Goal: Information Seeking & Learning: Learn about a topic

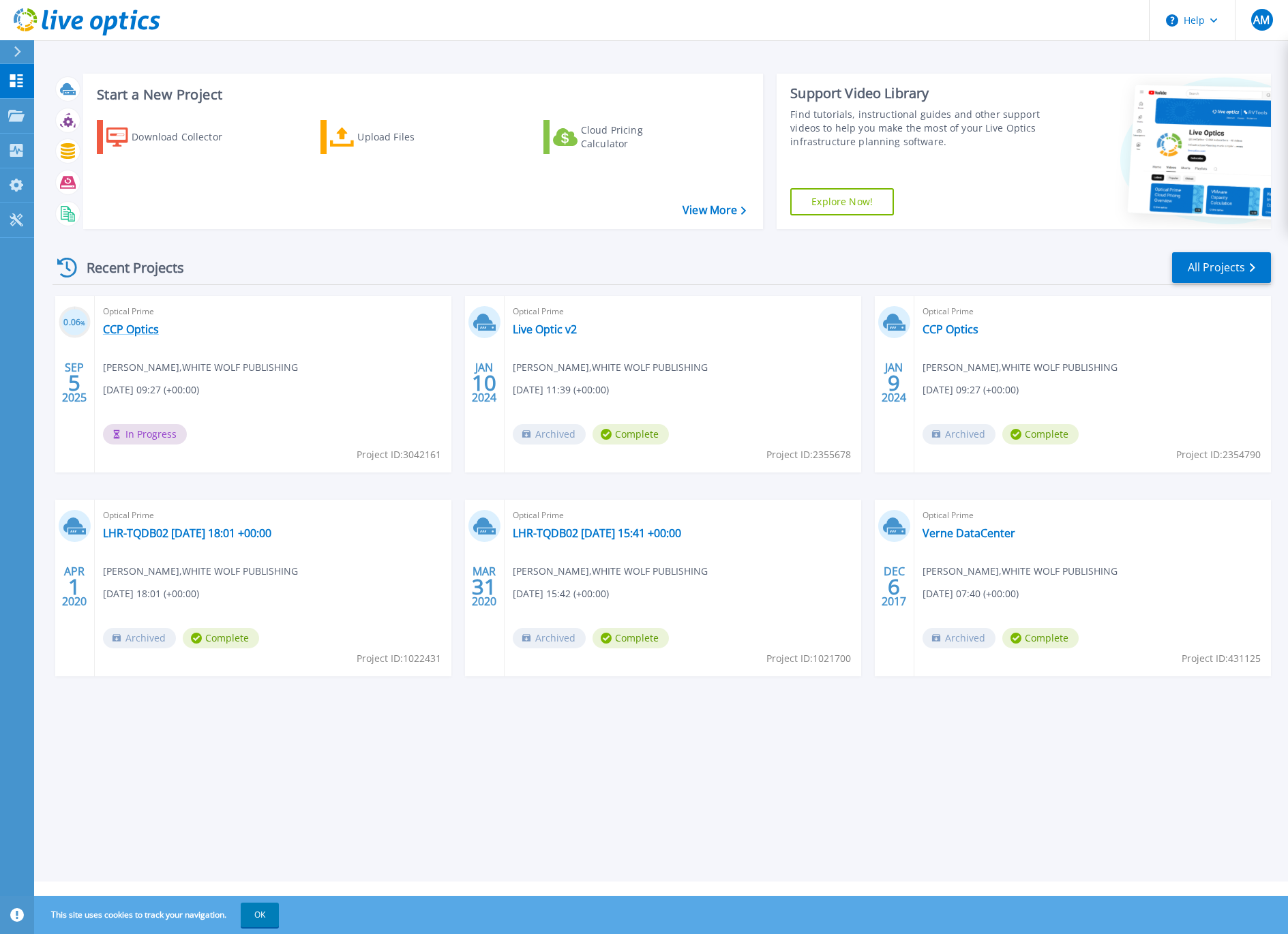
click at [124, 329] on link "CCP Optics" at bounding box center [131, 329] width 56 height 13
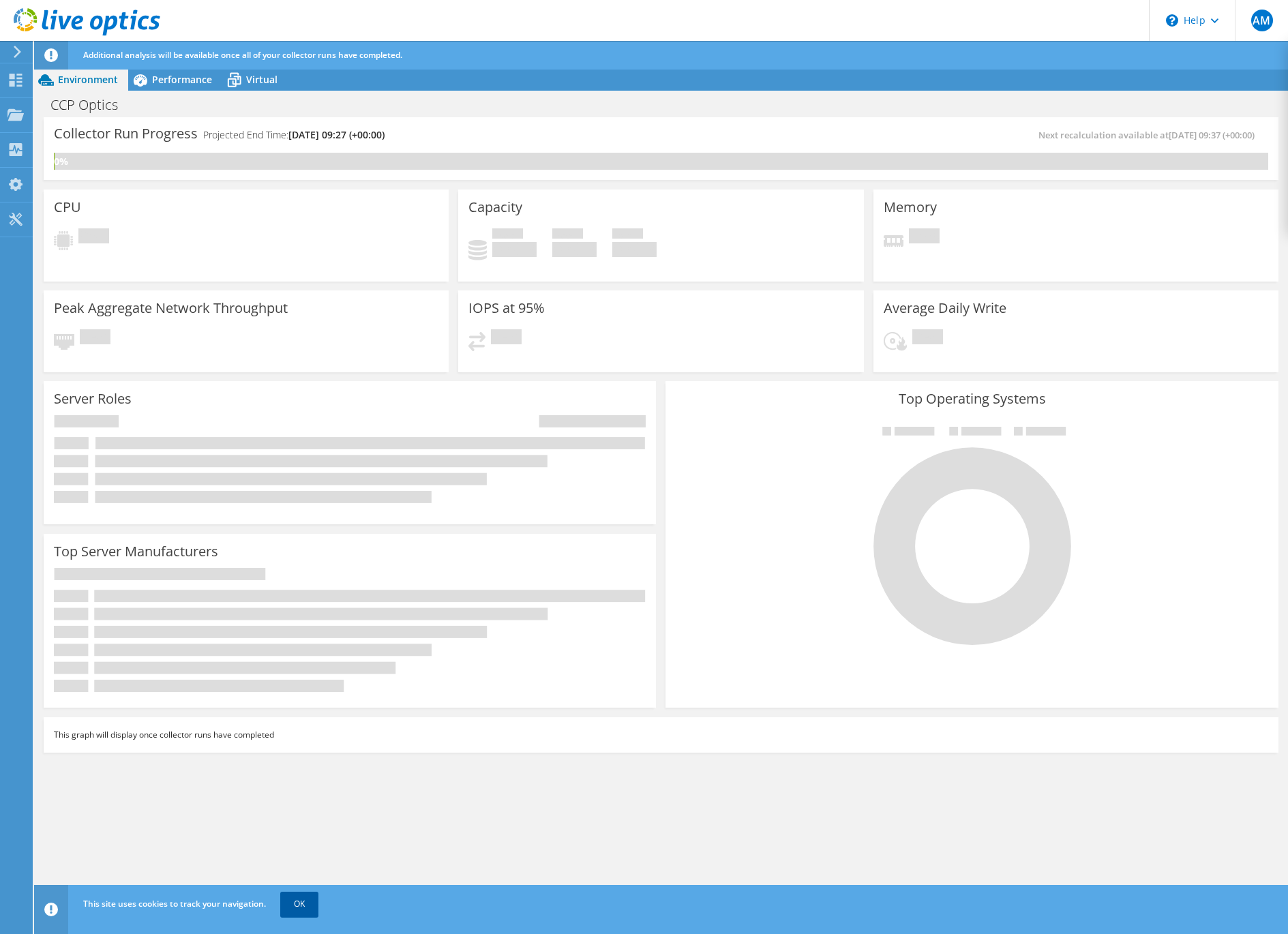
click at [292, 906] on link "OK" at bounding box center [299, 904] width 38 height 25
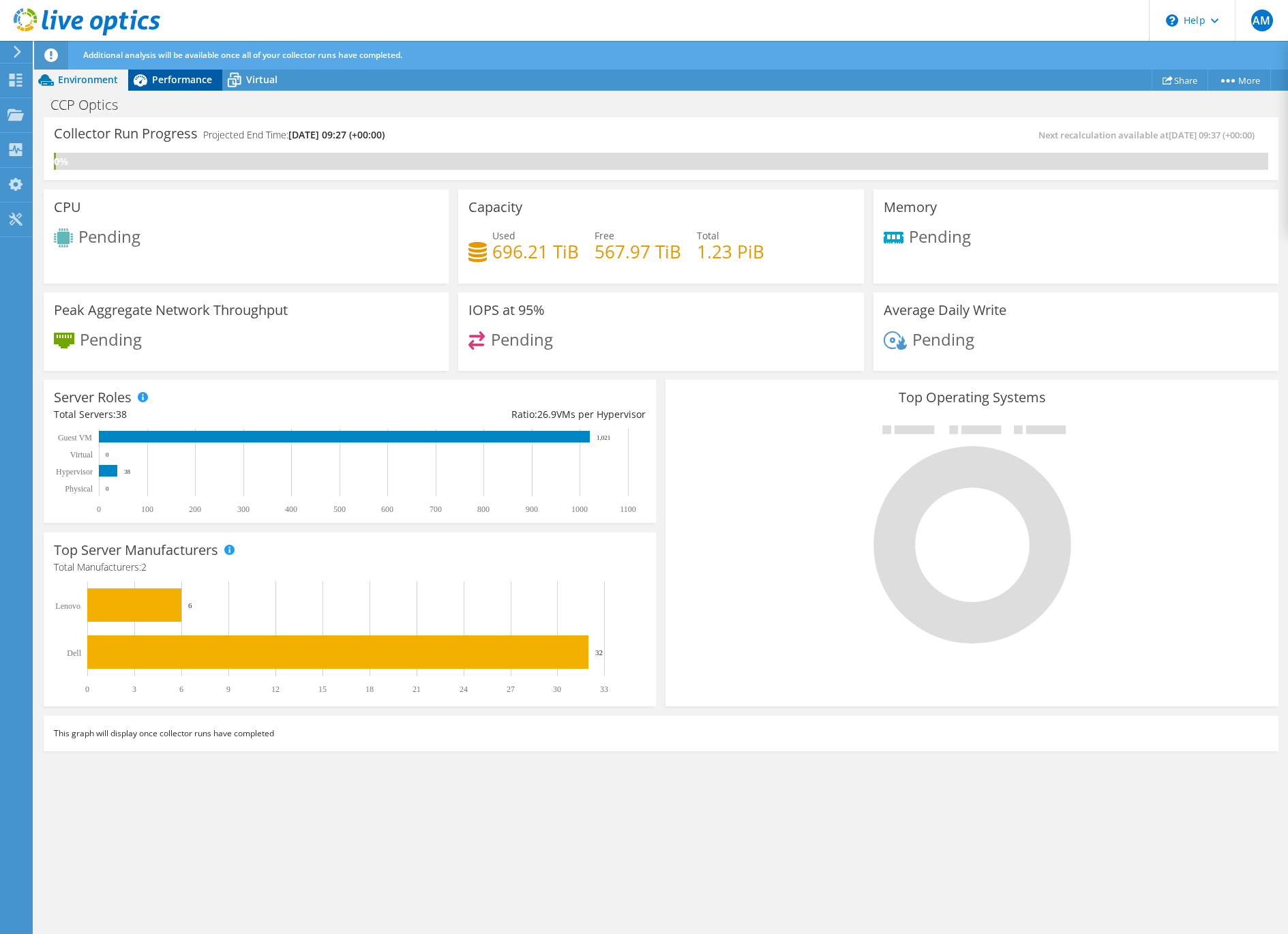
click at [174, 82] on span "Performance" at bounding box center [181, 79] width 60 height 13
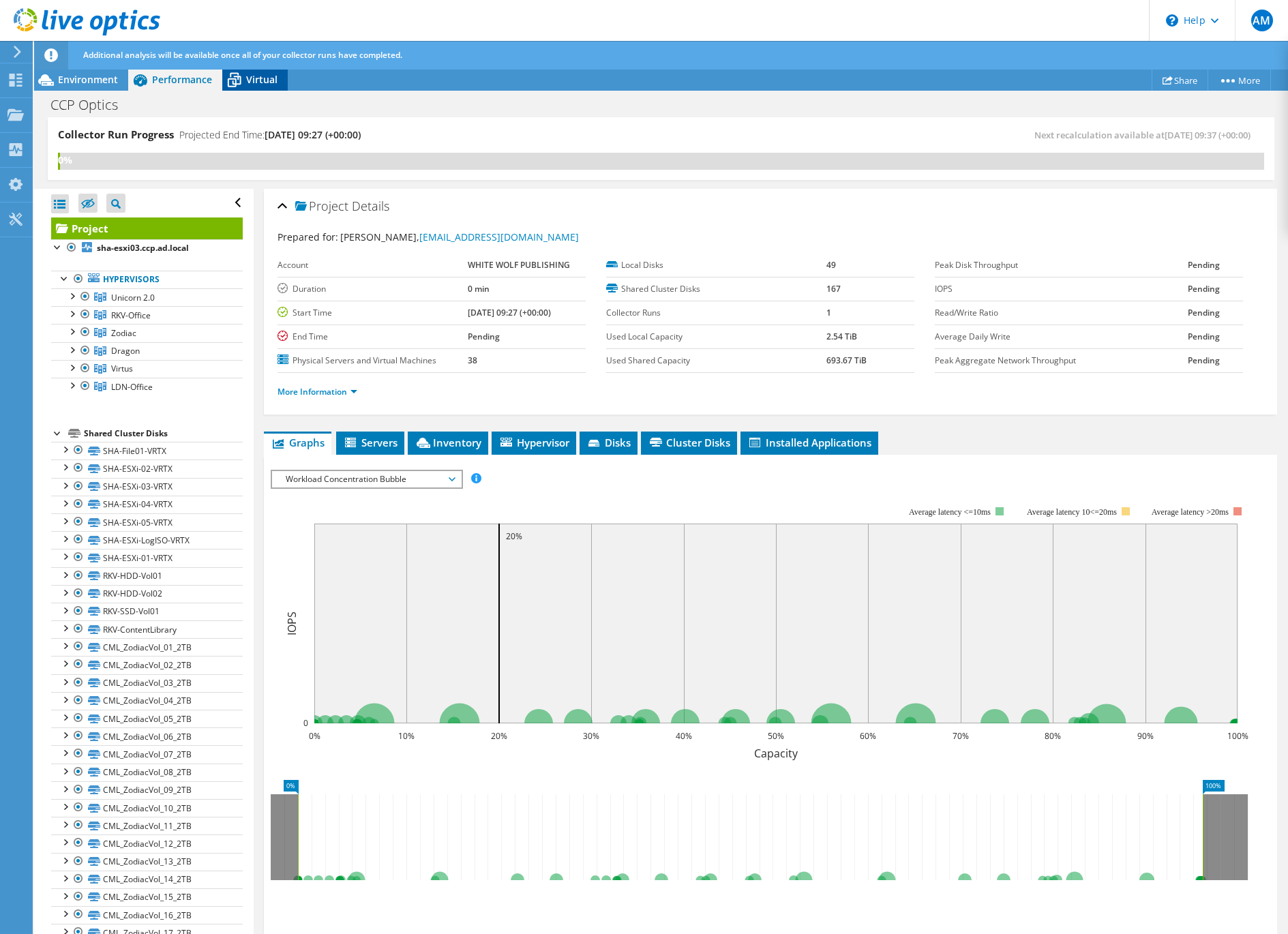
click at [251, 79] on span "Virtual" at bounding box center [262, 79] width 31 height 13
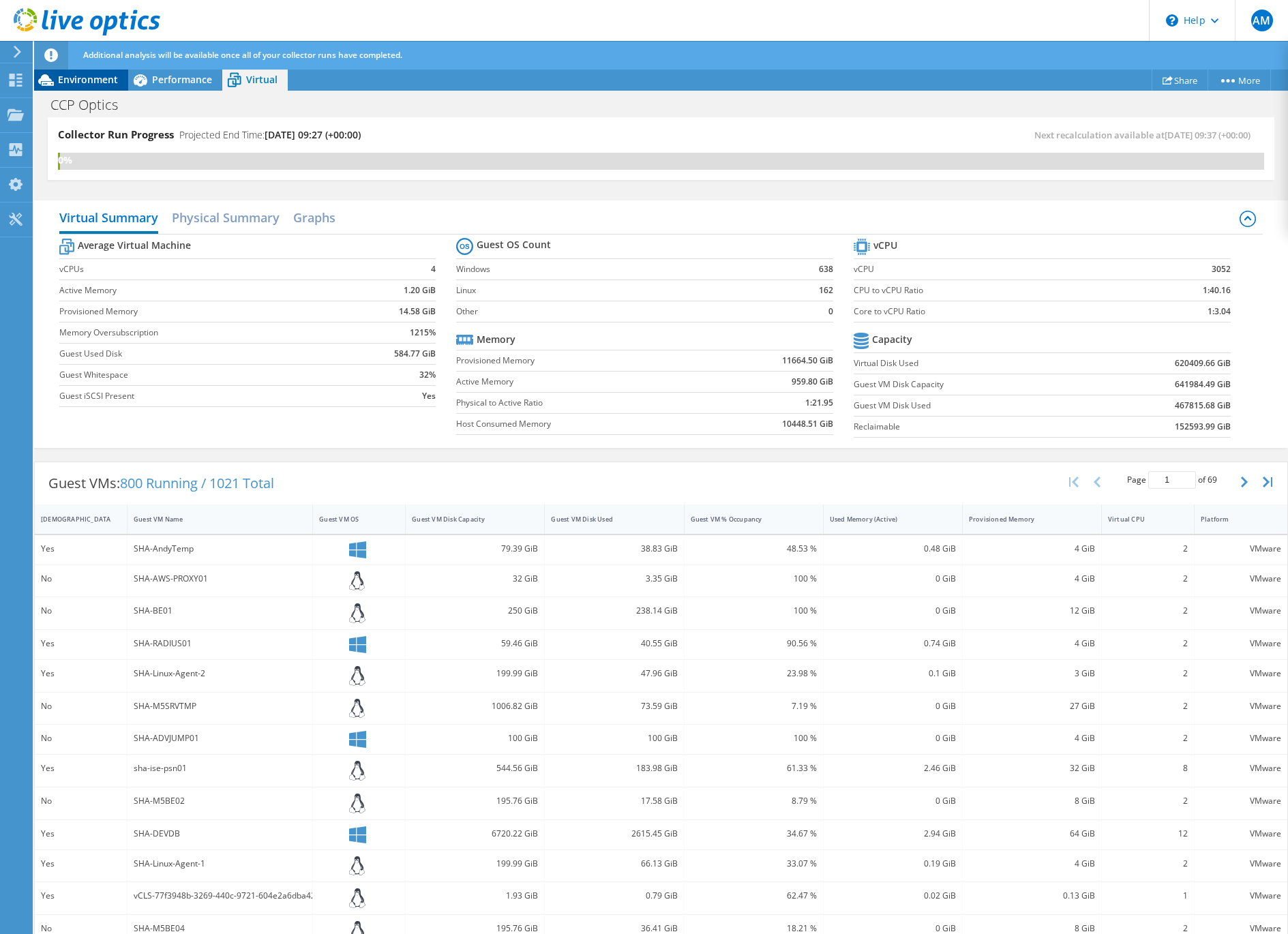
click at [90, 82] on span "Environment" at bounding box center [88, 79] width 60 height 13
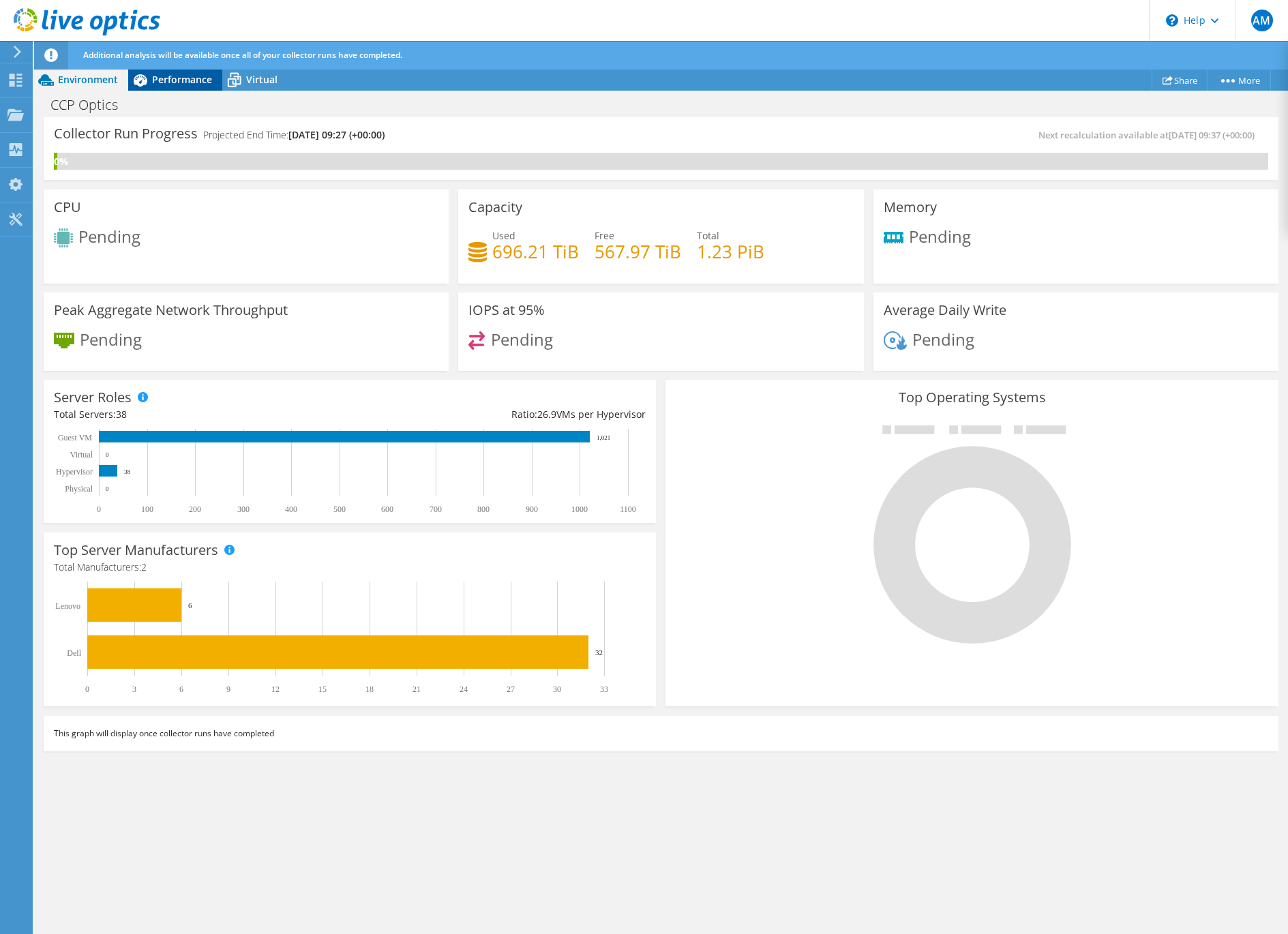
click at [168, 80] on span "Performance" at bounding box center [181, 79] width 60 height 13
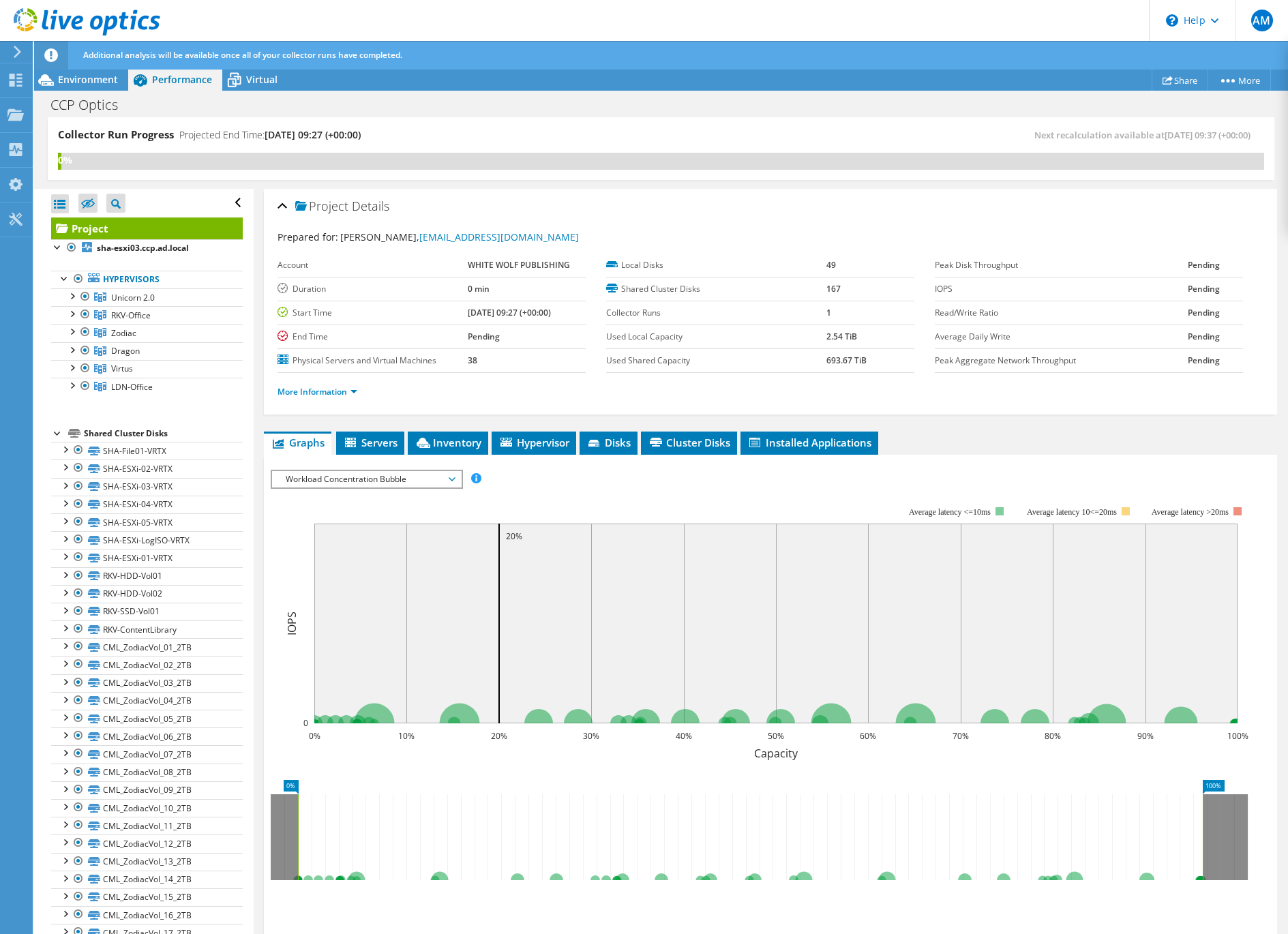
click at [261, 91] on div "CCP Optics Print" at bounding box center [661, 104] width 1253 height 27
click at [261, 83] on span "Virtual" at bounding box center [262, 79] width 31 height 13
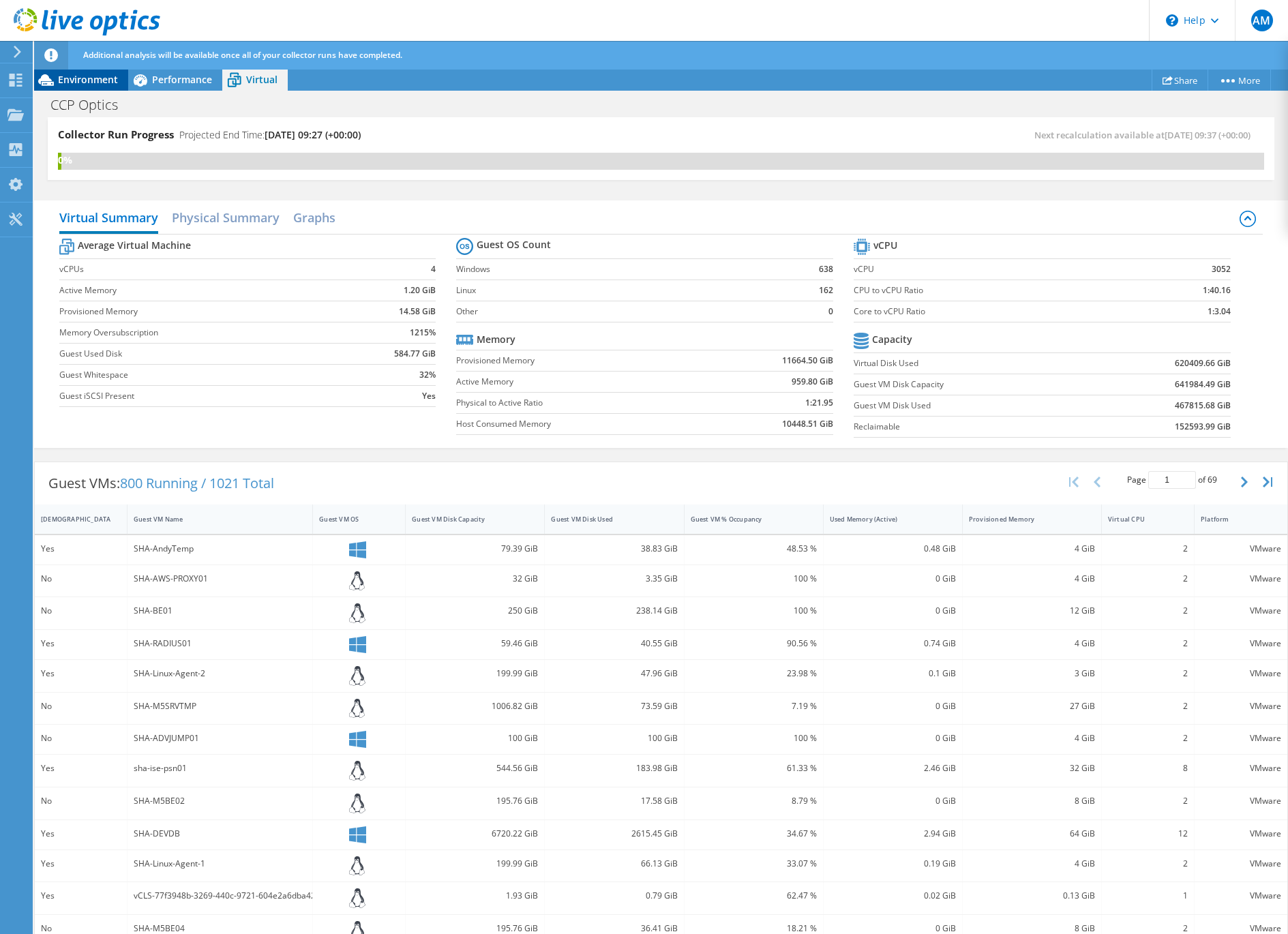
click at [56, 78] on icon at bounding box center [46, 80] width 24 height 24
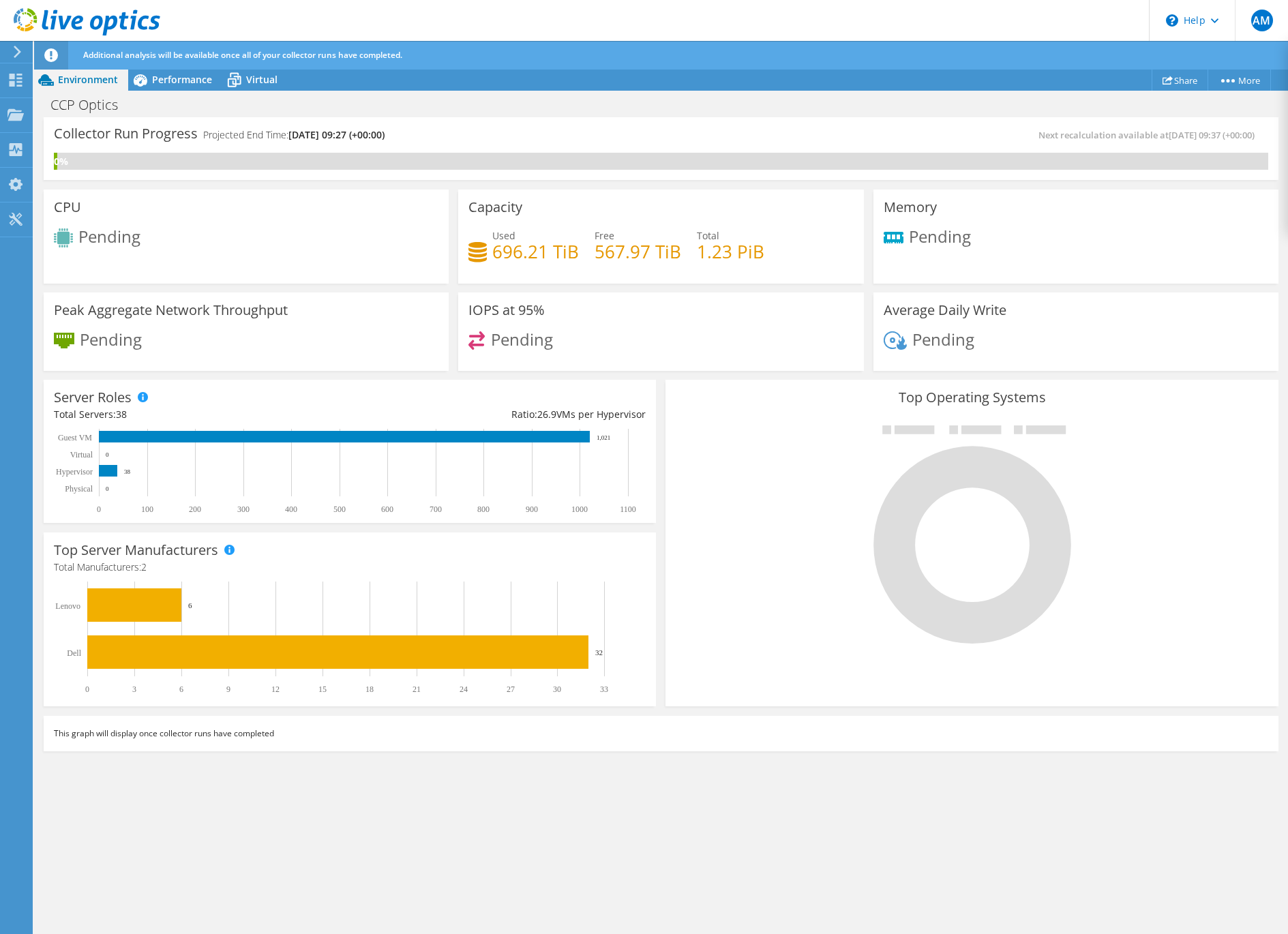
click at [20, 52] on icon at bounding box center [17, 52] width 10 height 12
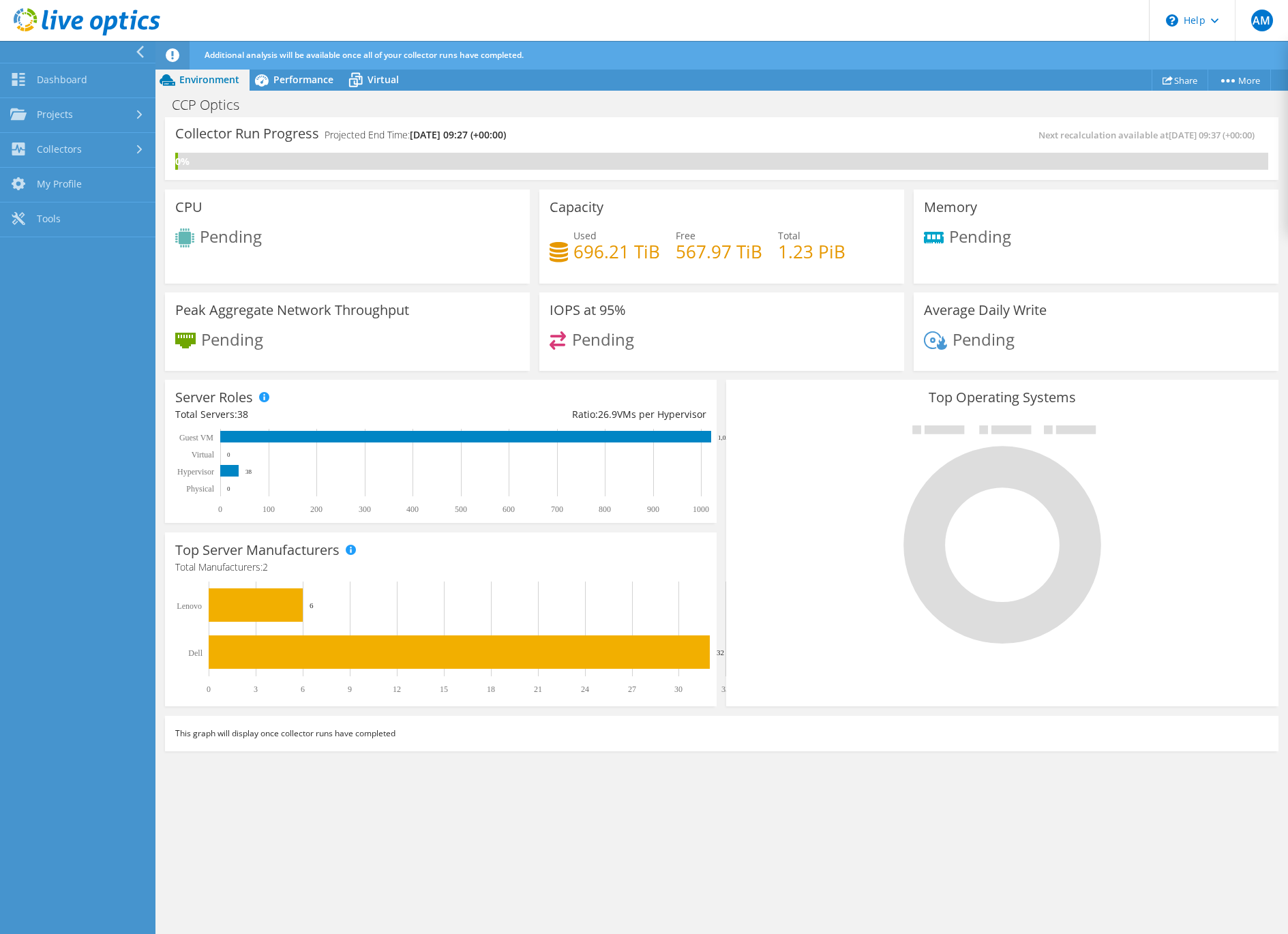
click at [139, 47] on icon at bounding box center [140, 52] width 10 height 12
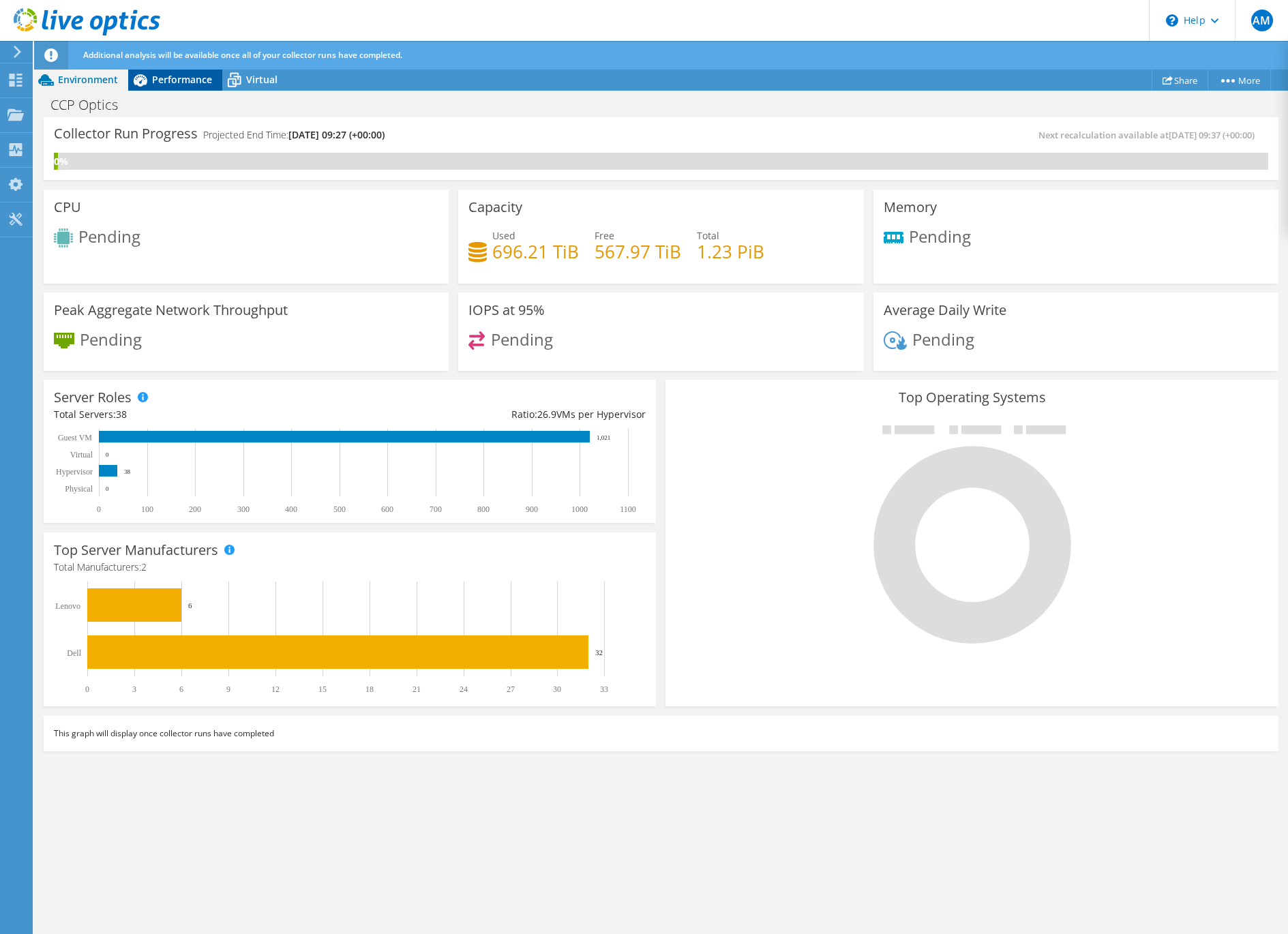
click at [161, 76] on span "Performance" at bounding box center [181, 79] width 60 height 13
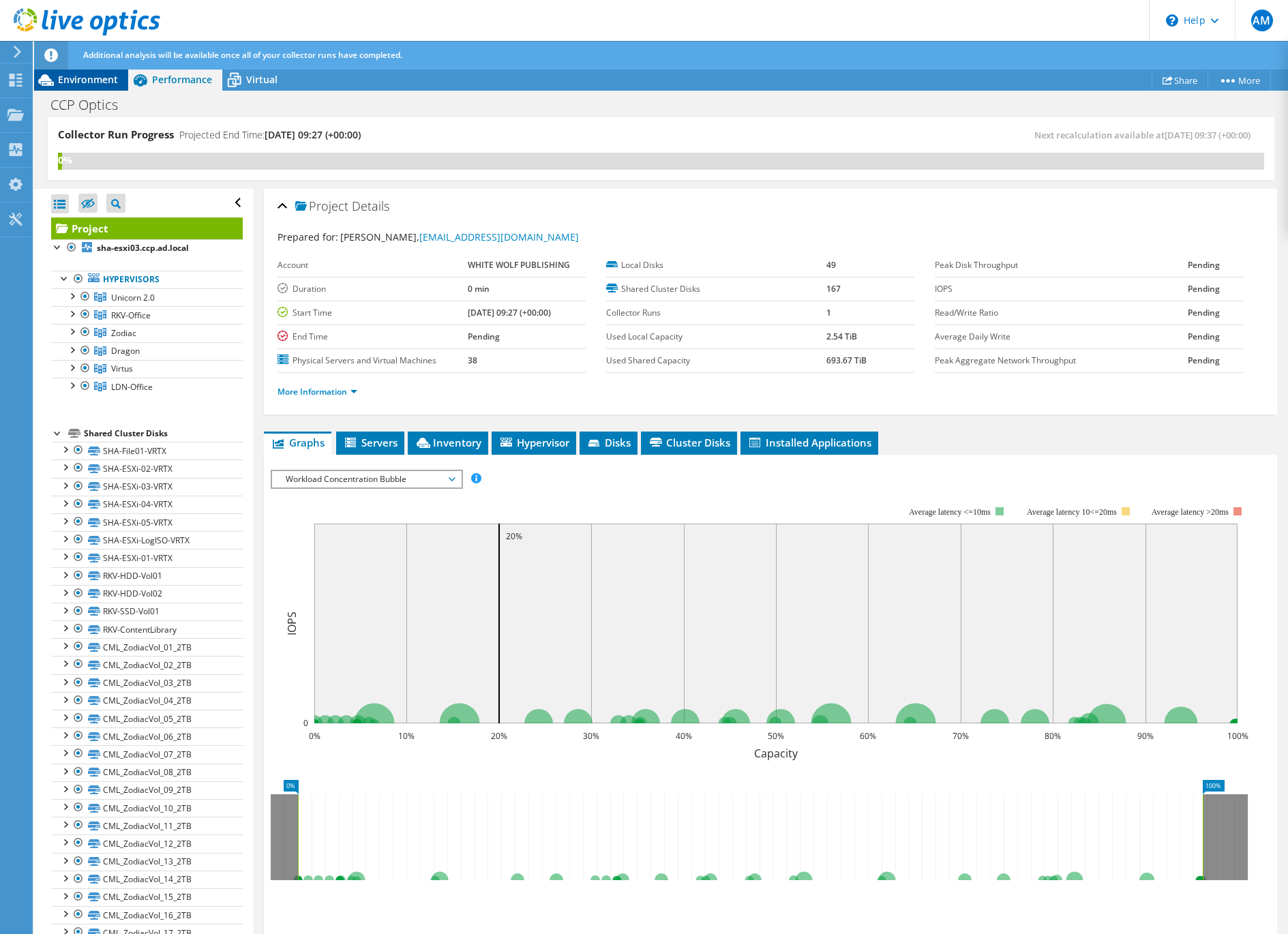
click at [90, 80] on span "Environment" at bounding box center [88, 79] width 60 height 13
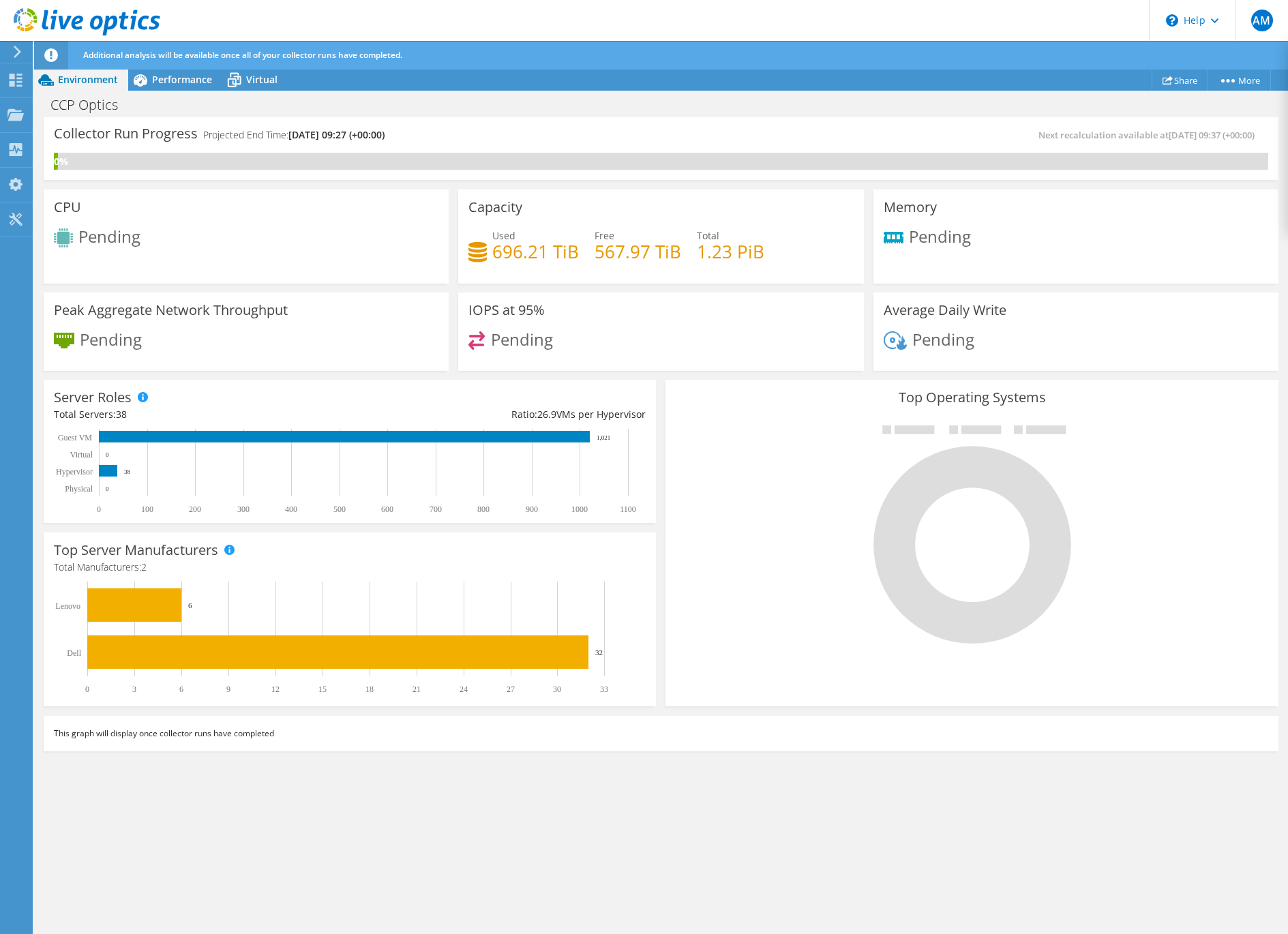
click at [17, 47] on icon at bounding box center [17, 52] width 10 height 12
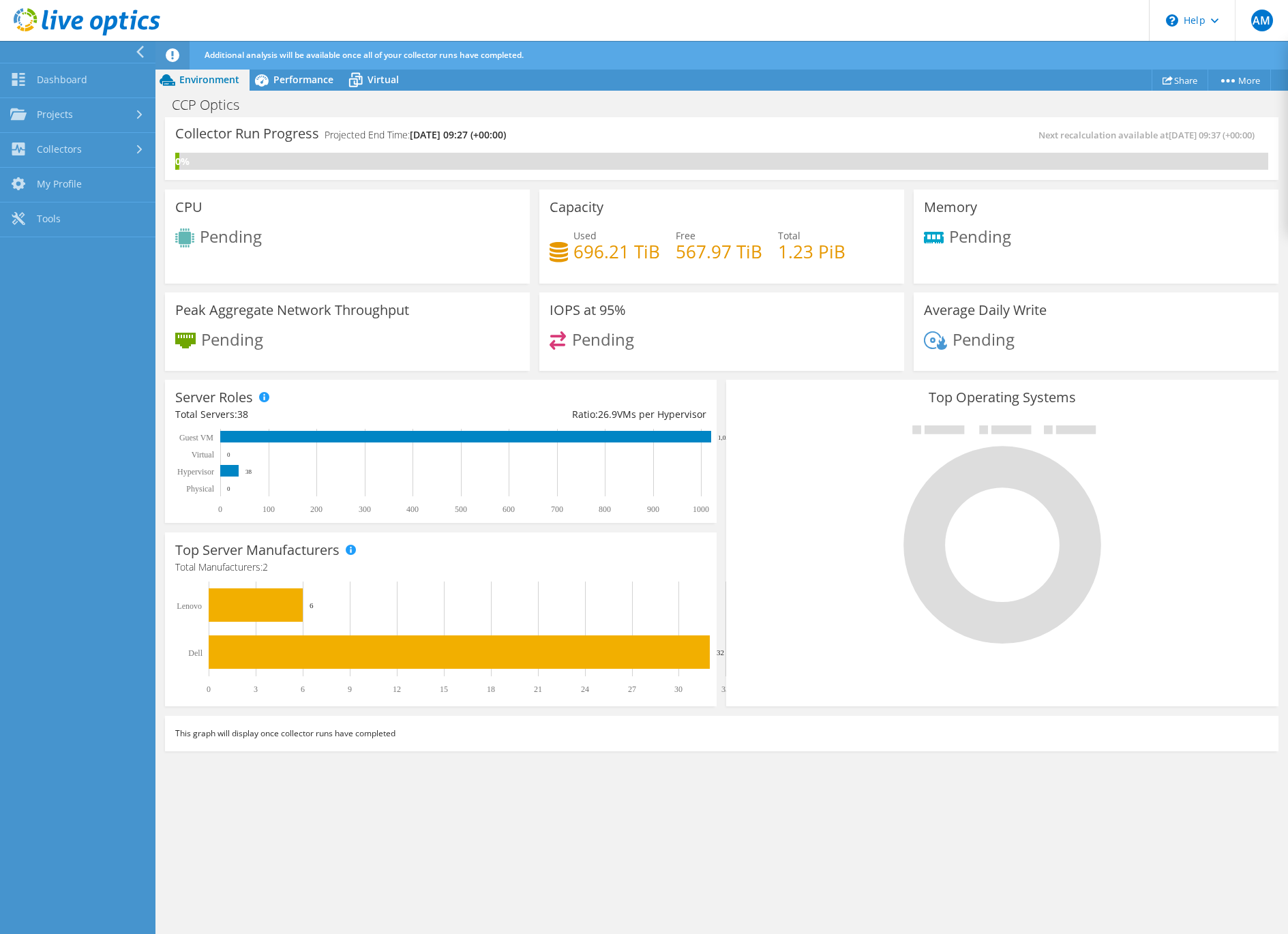
click at [299, 88] on div "Performance" at bounding box center [296, 80] width 94 height 22
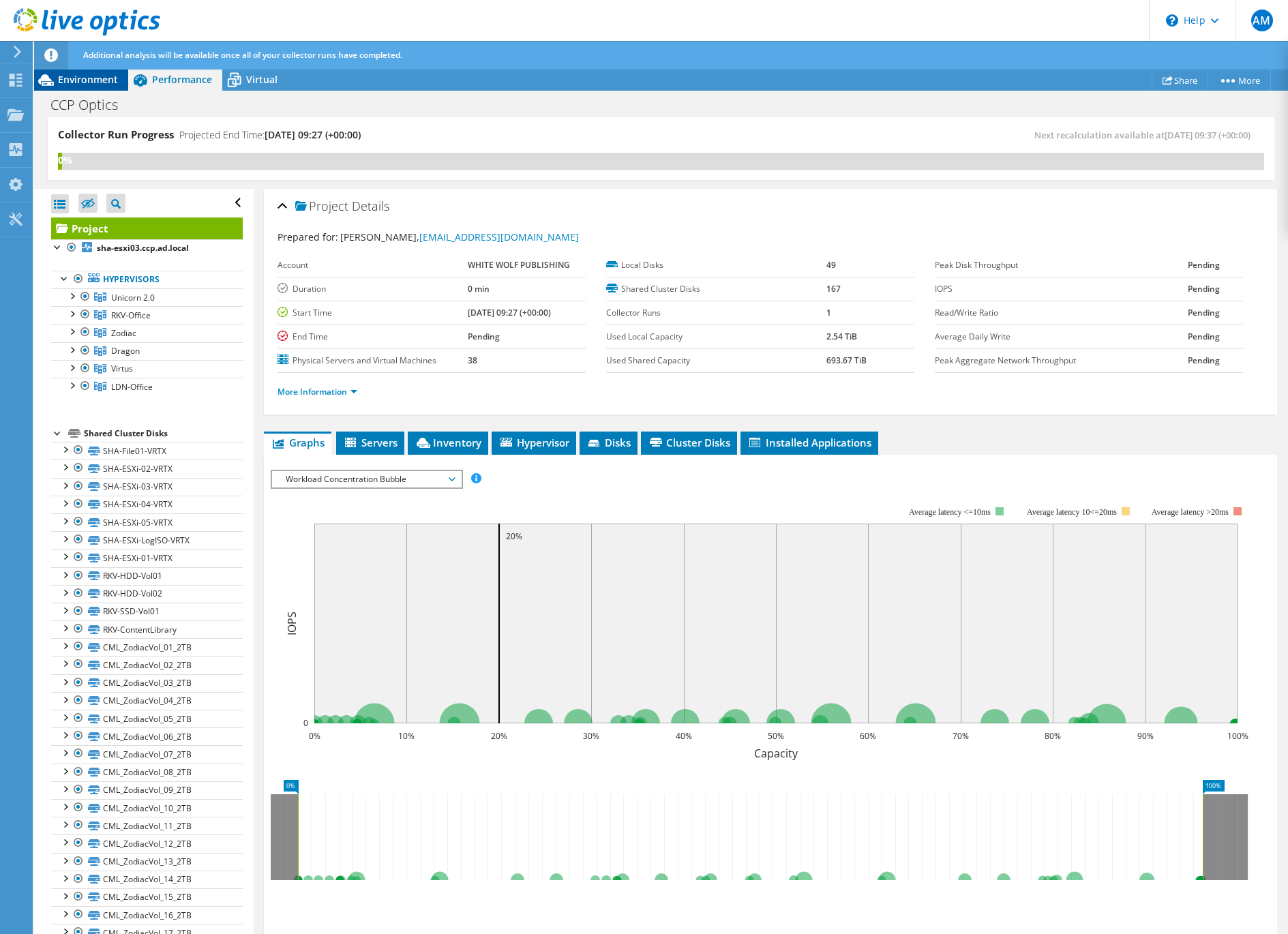
click at [93, 88] on div "Environment" at bounding box center [80, 80] width 94 height 22
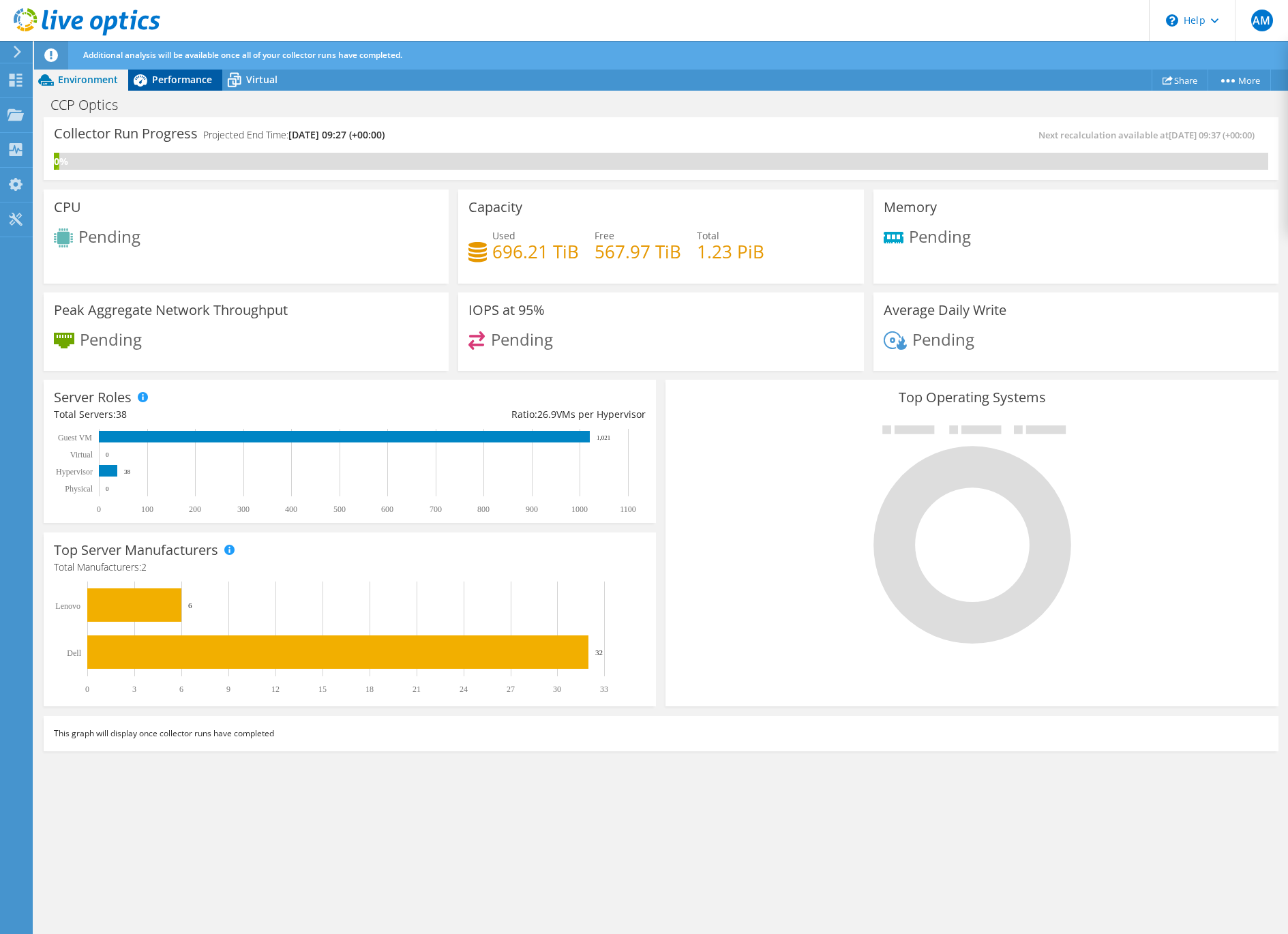
click at [160, 73] on span "Performance" at bounding box center [181, 79] width 60 height 13
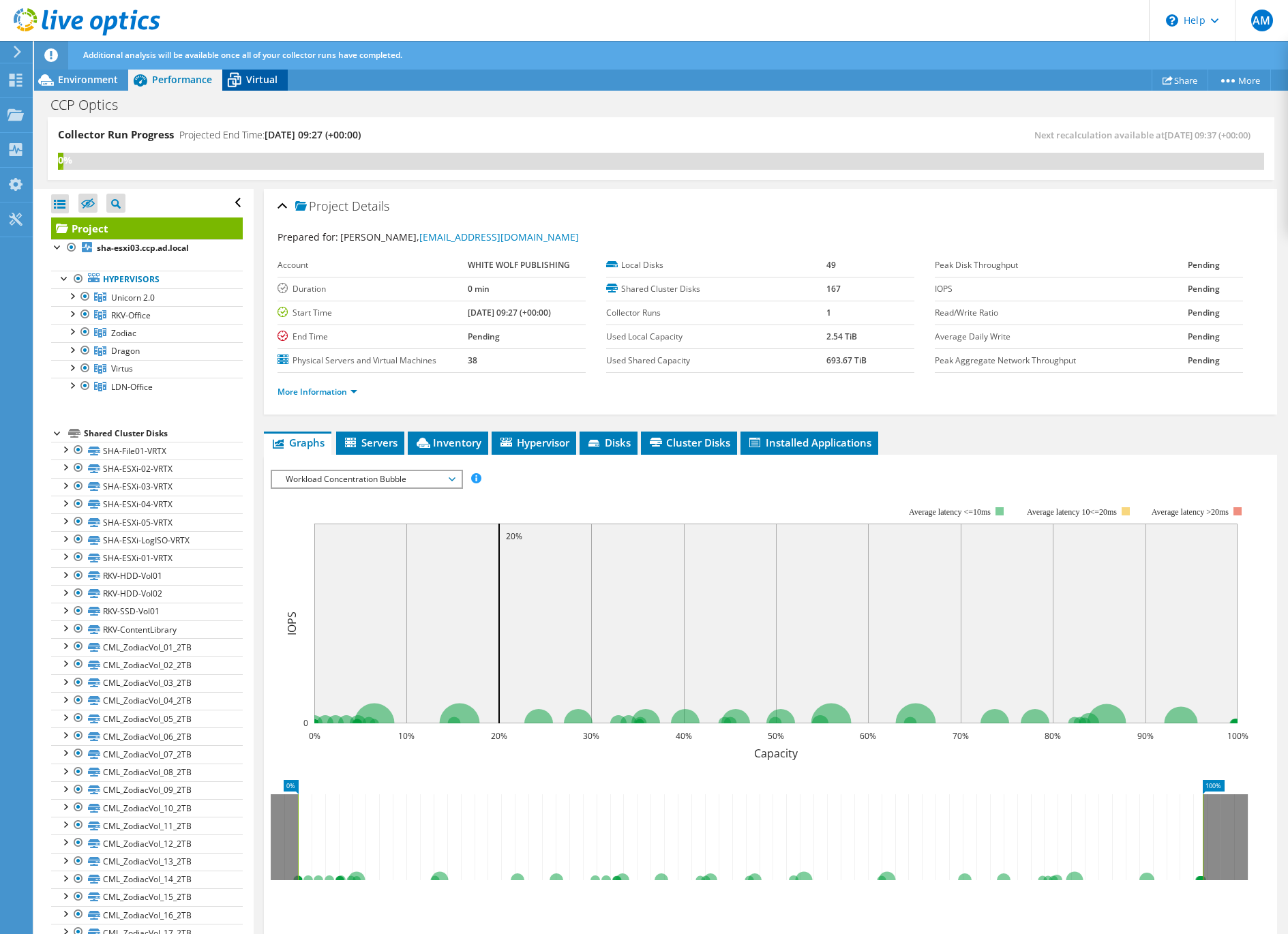
click at [247, 81] on span "Virtual" at bounding box center [262, 79] width 31 height 13
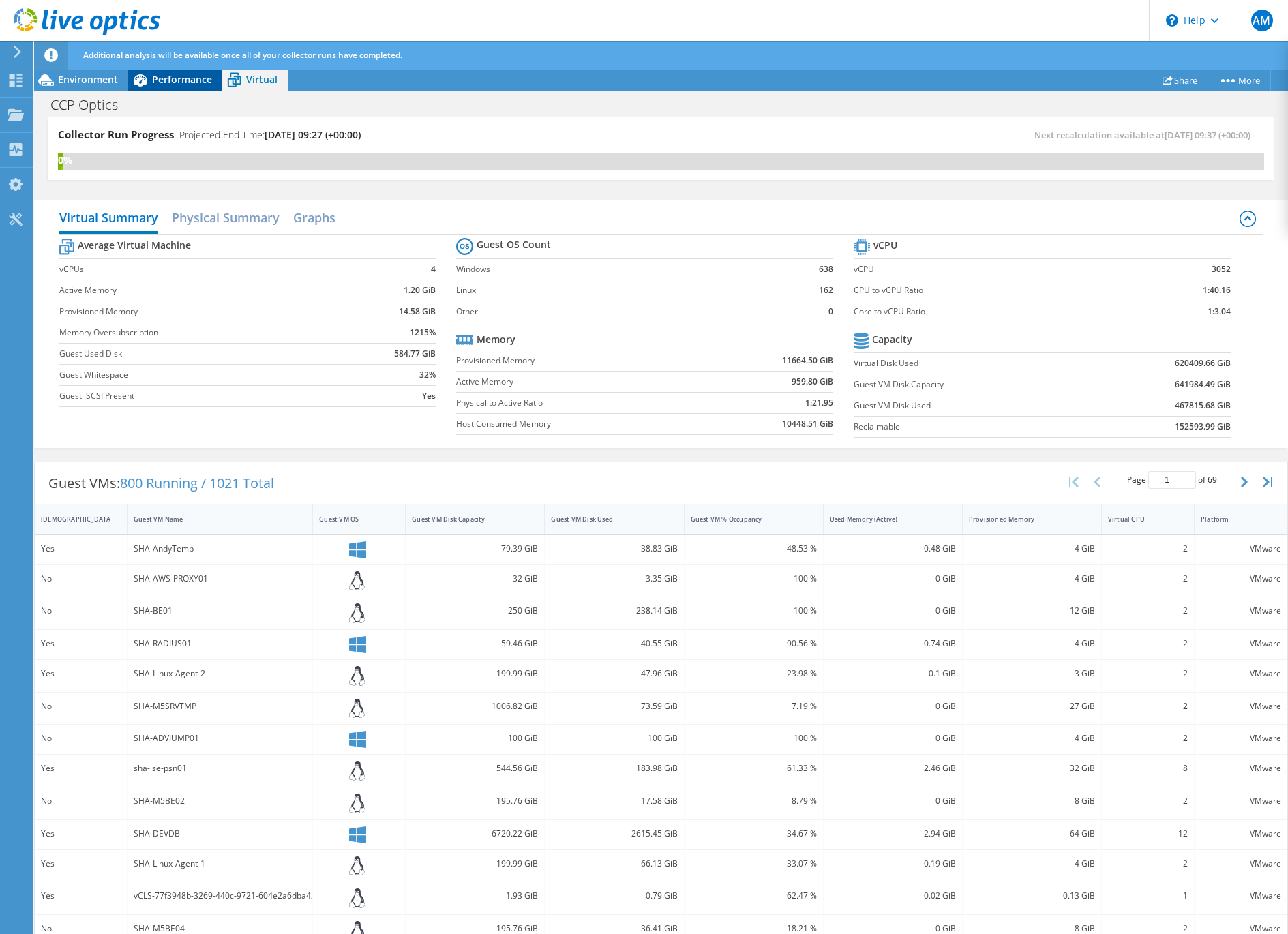
click at [165, 83] on span "Performance" at bounding box center [181, 79] width 60 height 13
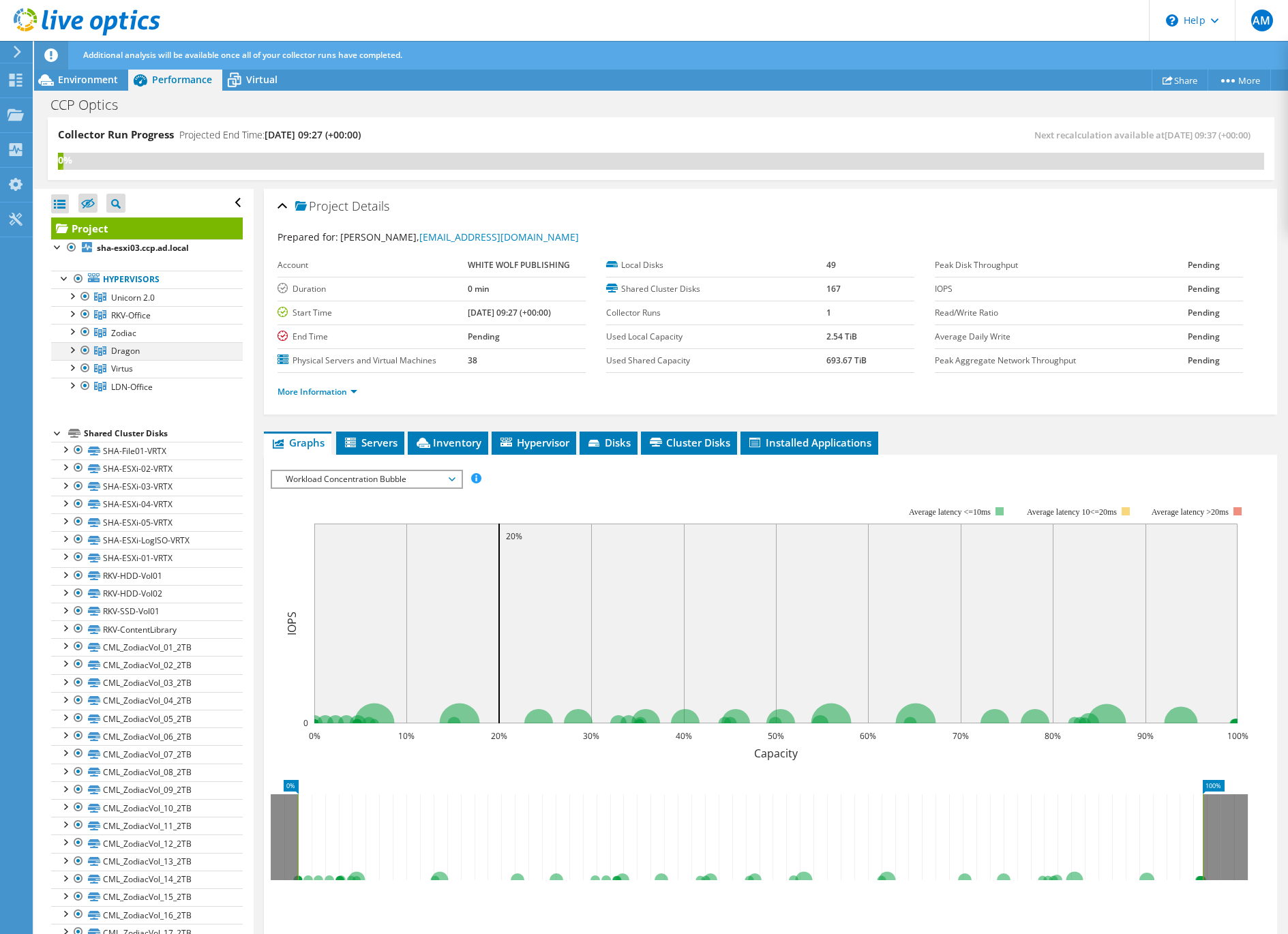
click at [71, 349] on div at bounding box center [71, 349] width 13 height 13
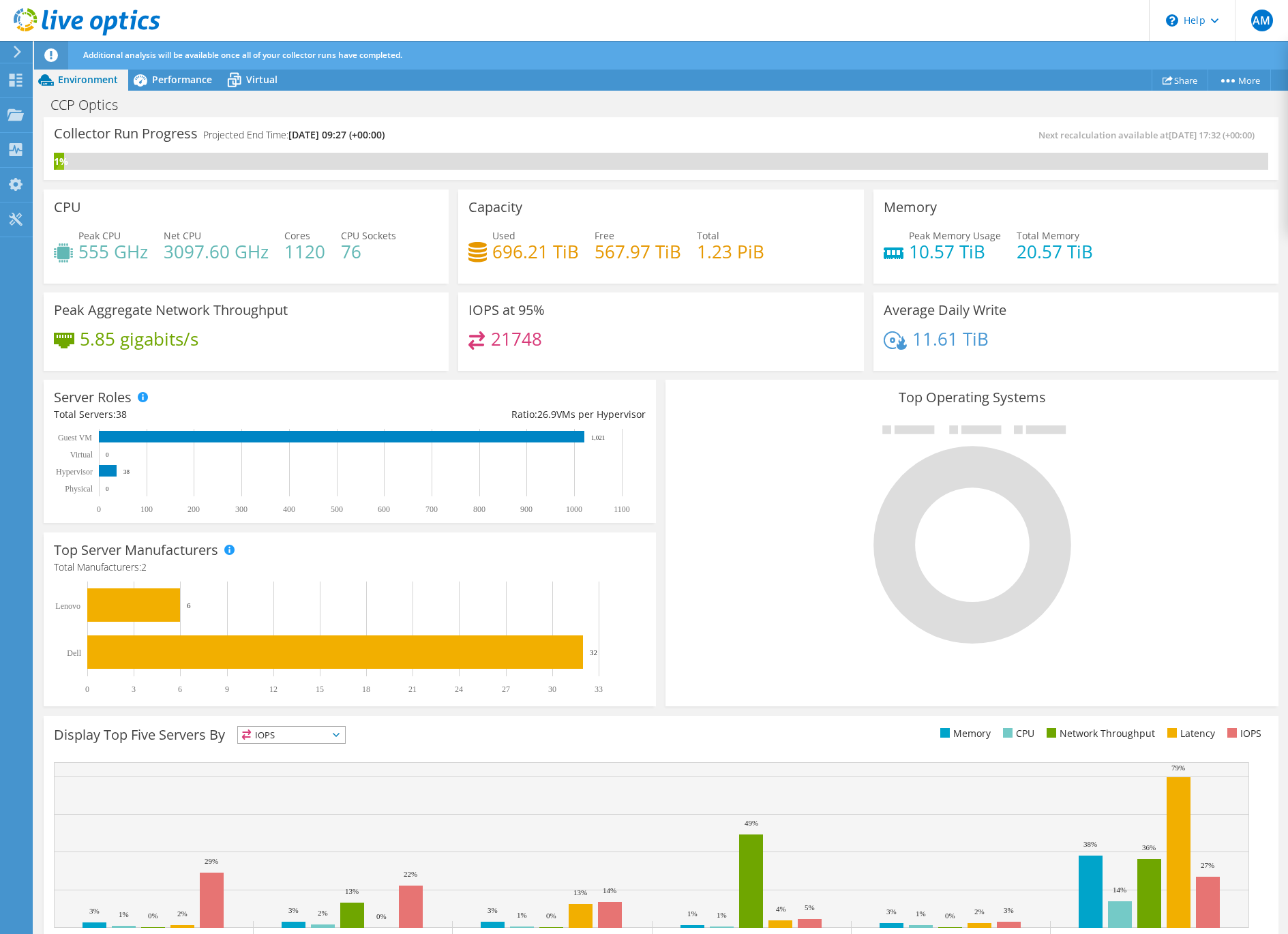
scroll to position [56, 0]
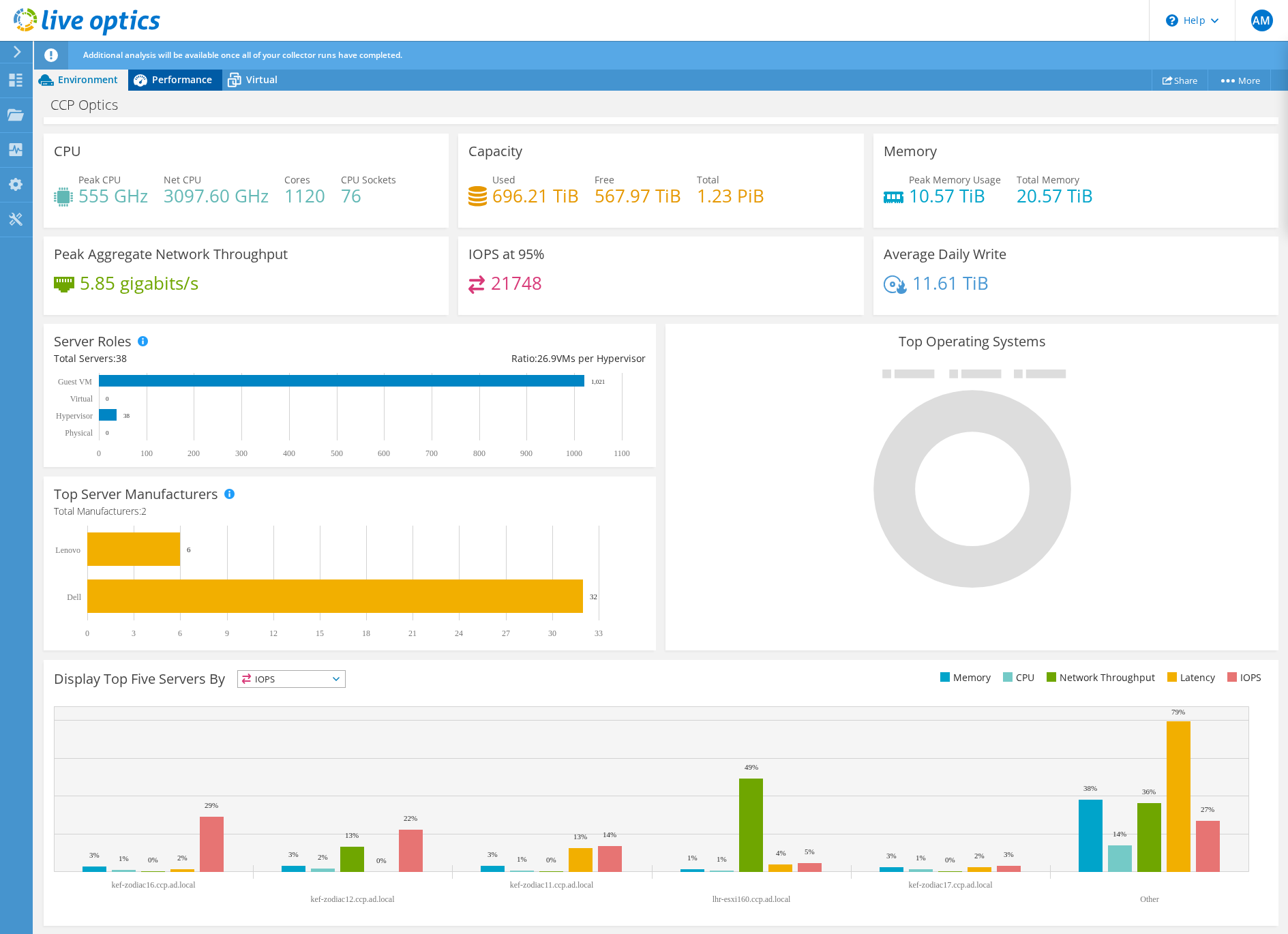
click at [169, 83] on span "Performance" at bounding box center [181, 79] width 60 height 13
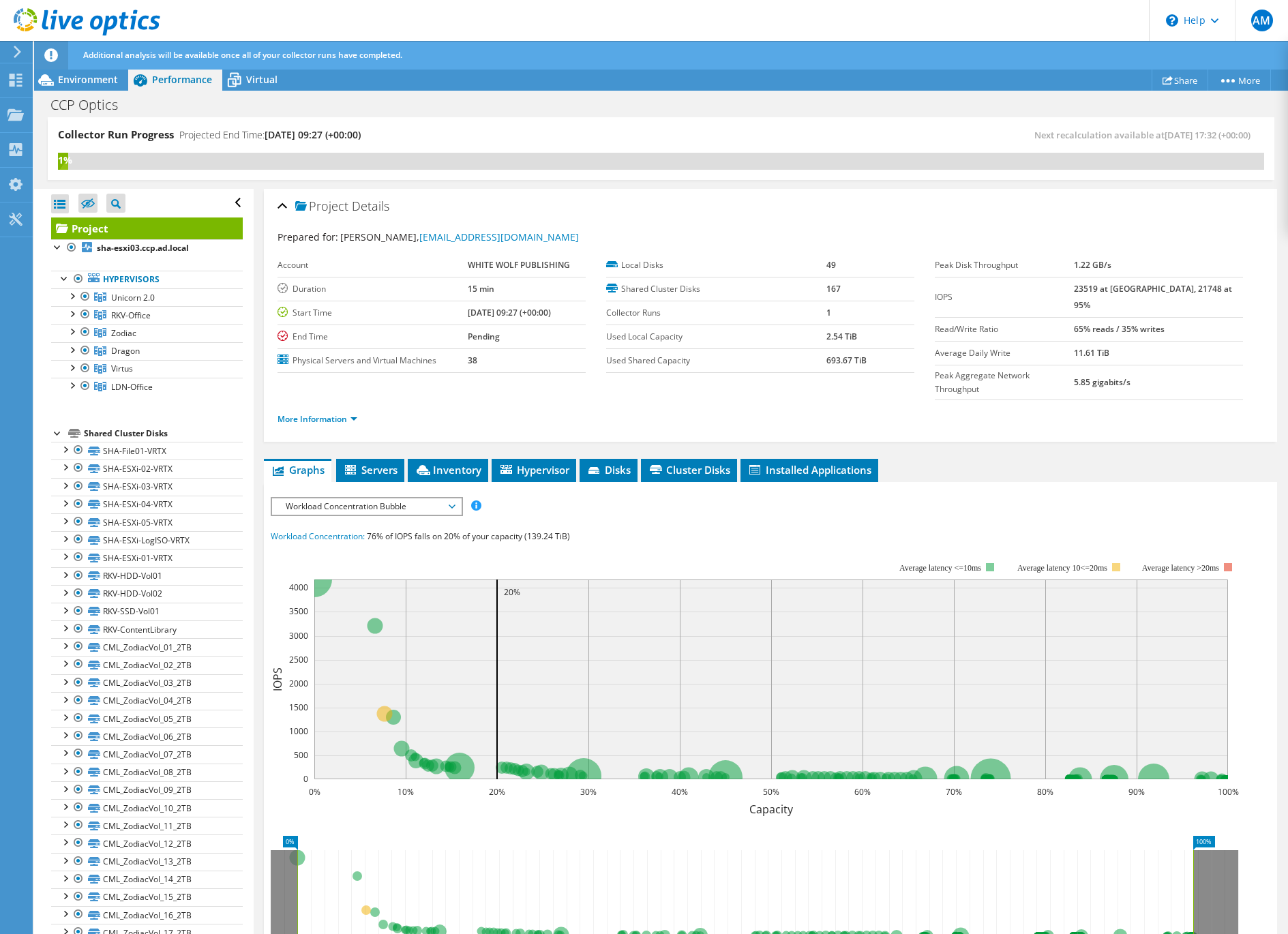
scroll to position [0, 0]
